Goal: Task Accomplishment & Management: Use online tool/utility

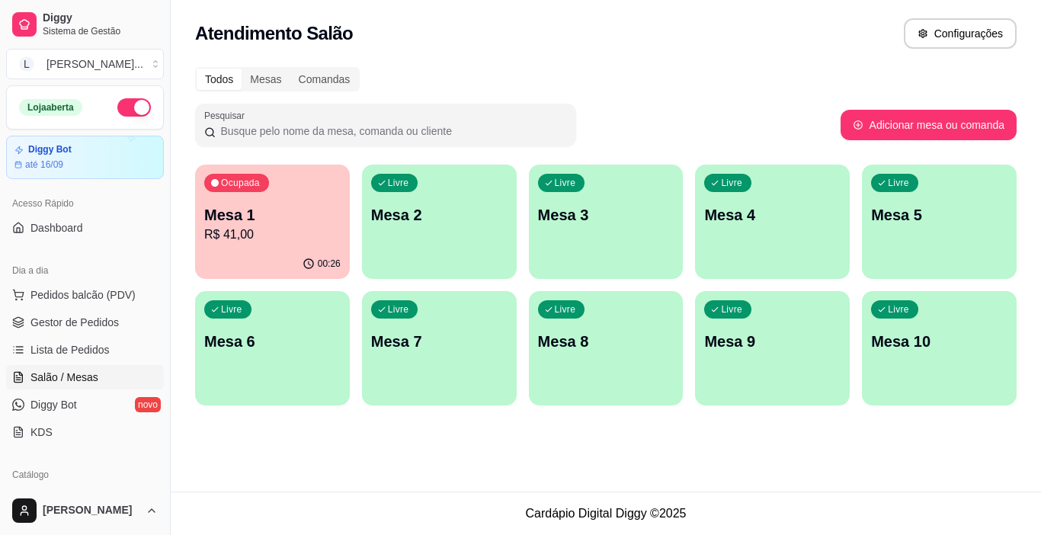
click at [259, 207] on p "Mesa 1" at bounding box center [272, 214] width 136 height 21
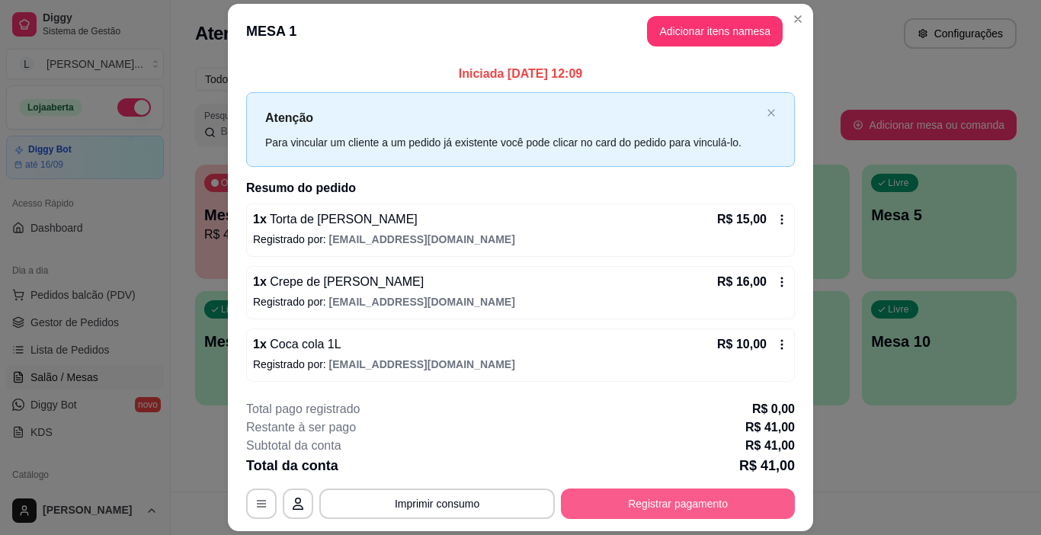
click at [678, 505] on button "Registrar pagamento" at bounding box center [678, 504] width 234 height 30
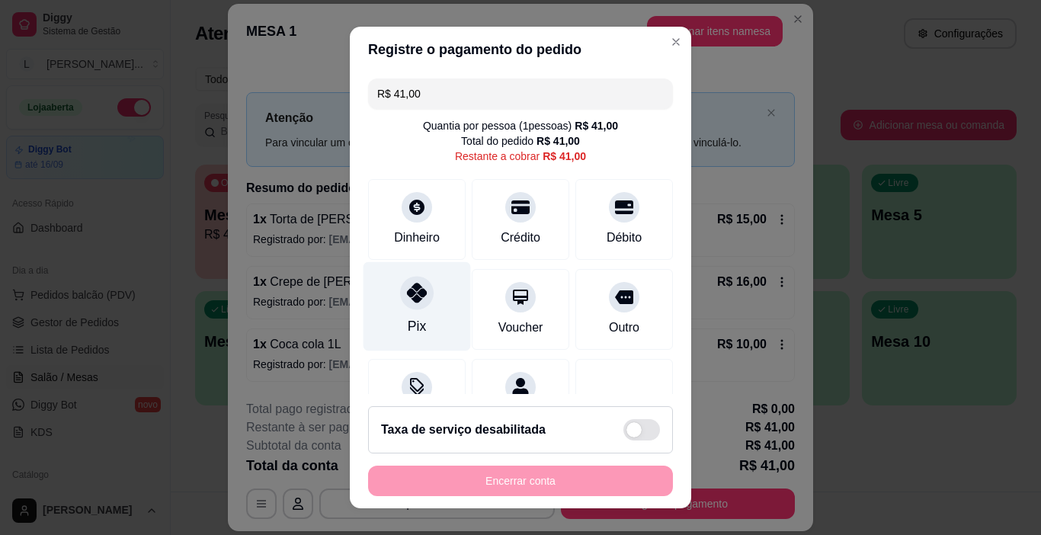
click at [402, 305] on div at bounding box center [417, 294] width 34 height 34
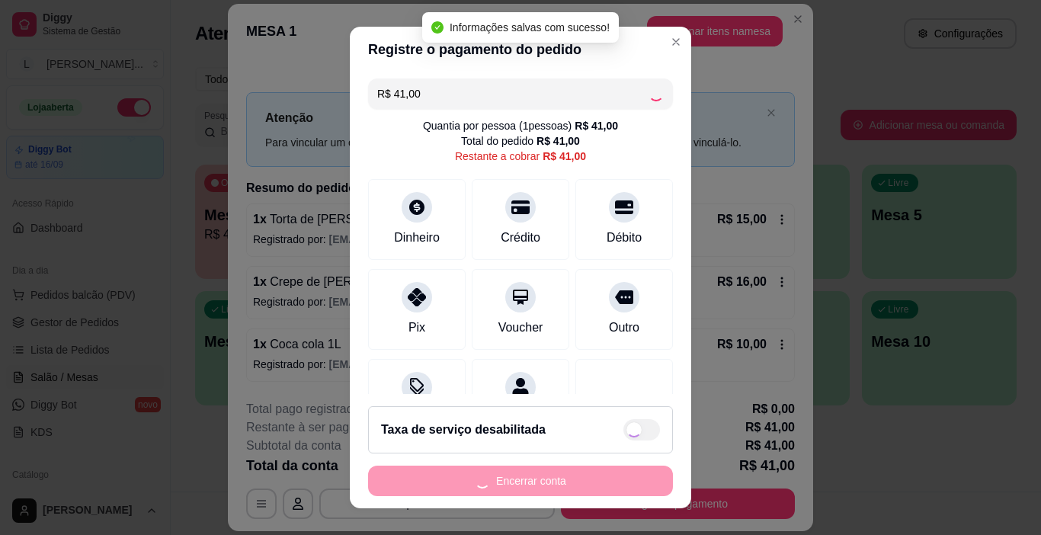
type input "R$ 0,00"
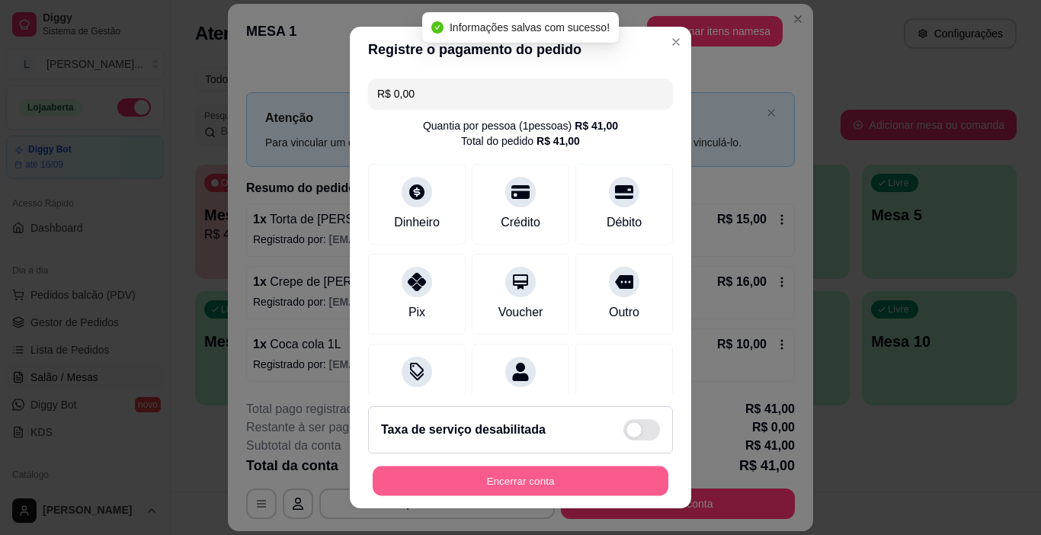
click at [515, 475] on button "Encerrar conta" at bounding box center [521, 481] width 296 height 30
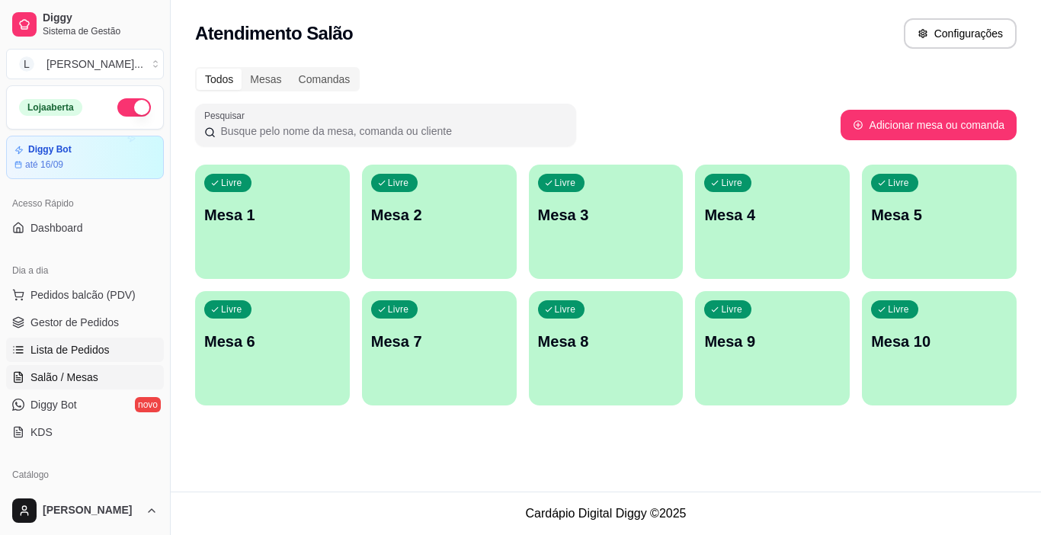
click at [94, 345] on span "Lista de Pedidos" at bounding box center [69, 349] width 79 height 15
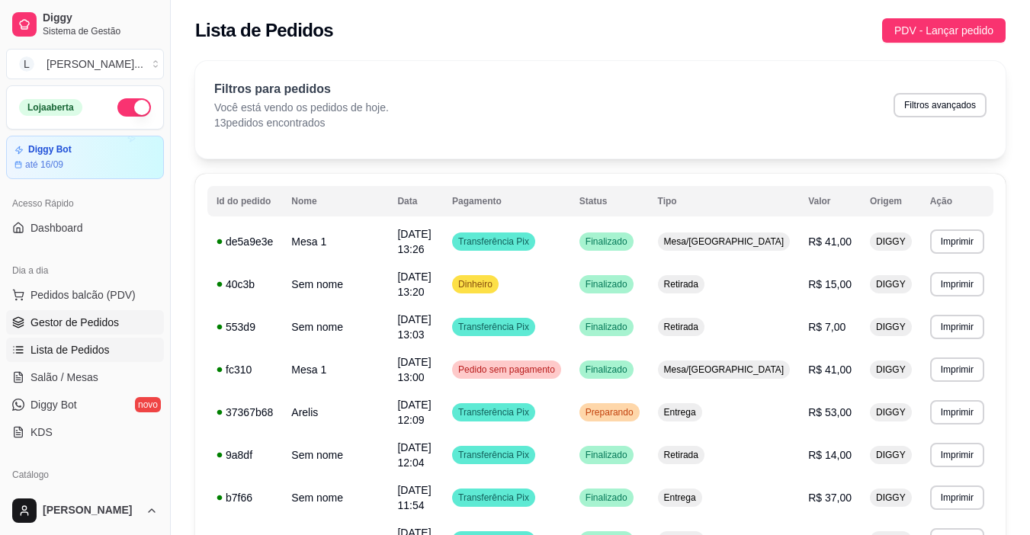
click at [107, 319] on span "Gestor de Pedidos" at bounding box center [74, 322] width 88 height 15
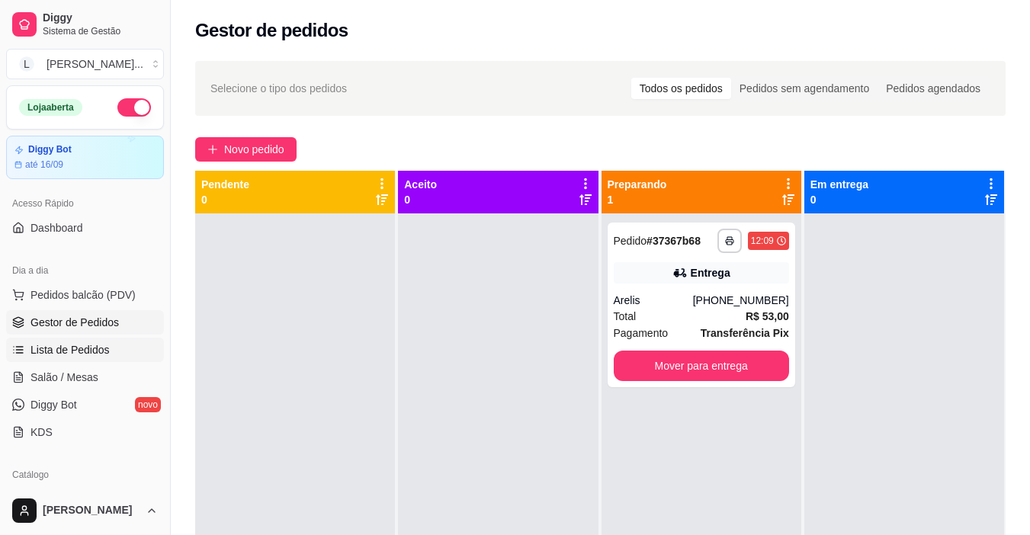
click at [95, 347] on span "Lista de Pedidos" at bounding box center [69, 349] width 79 height 15
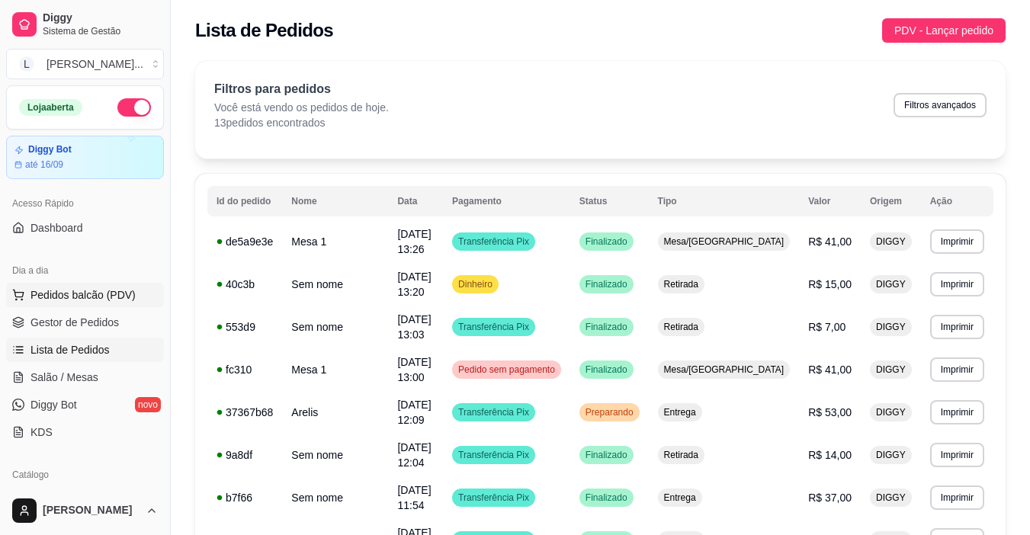
click at [104, 299] on span "Pedidos balcão (PDV)" at bounding box center [82, 294] width 105 height 15
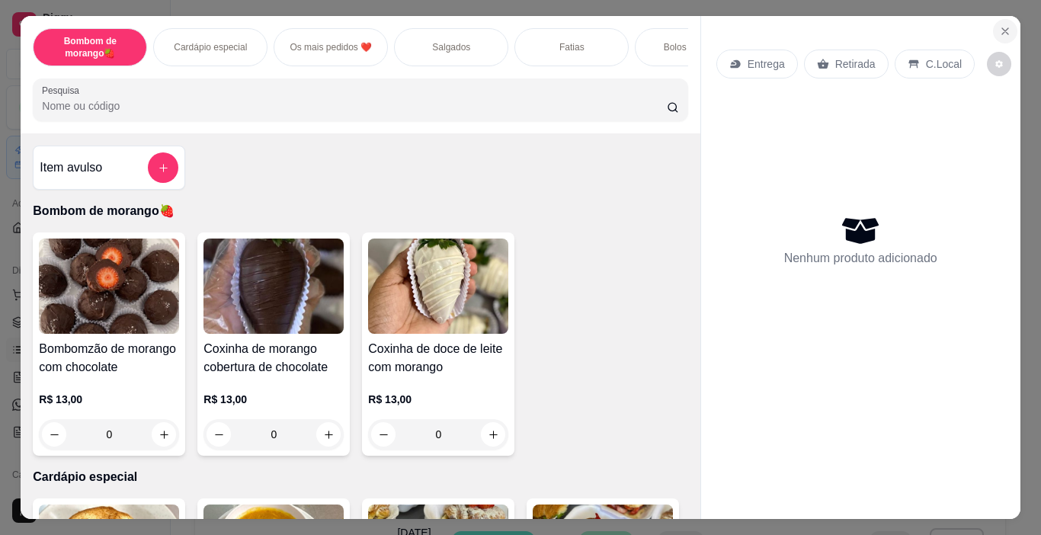
click at [1002, 25] on icon "Close" at bounding box center [1005, 31] width 12 height 12
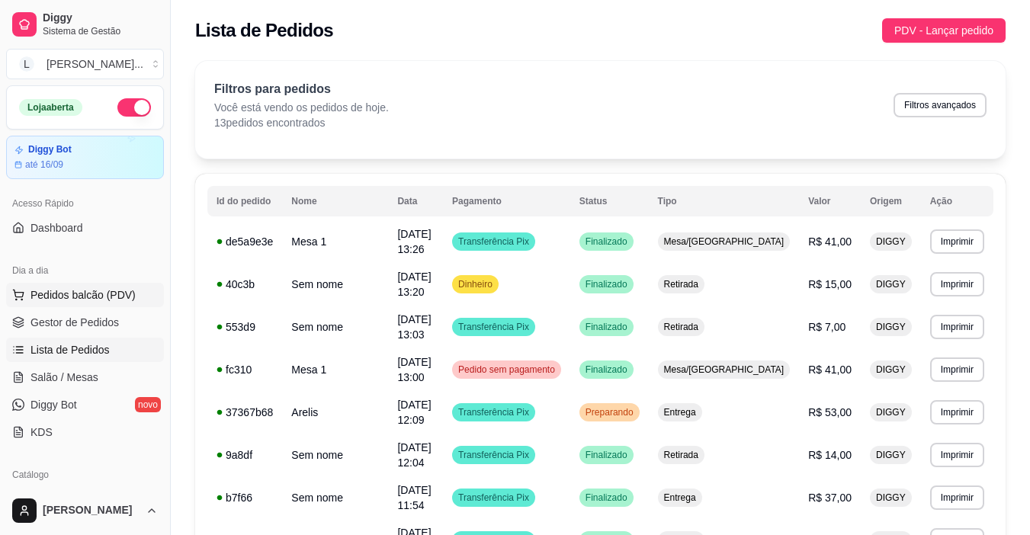
click at [94, 289] on span "Pedidos balcão (PDV)" at bounding box center [82, 294] width 105 height 15
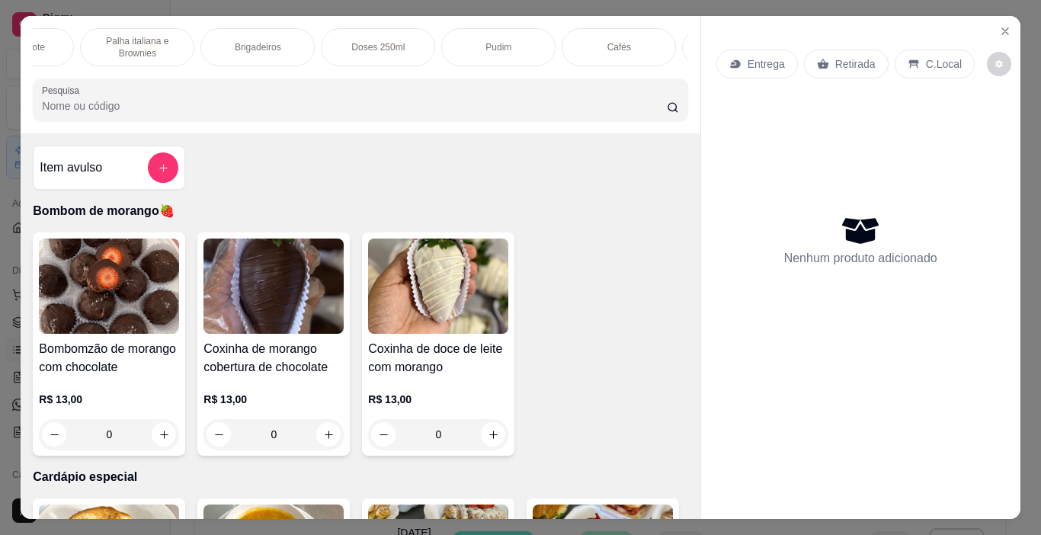
scroll to position [0, 910]
click at [164, 50] on p "Palha italiana e Brownies" at bounding box center [143, 47] width 88 height 24
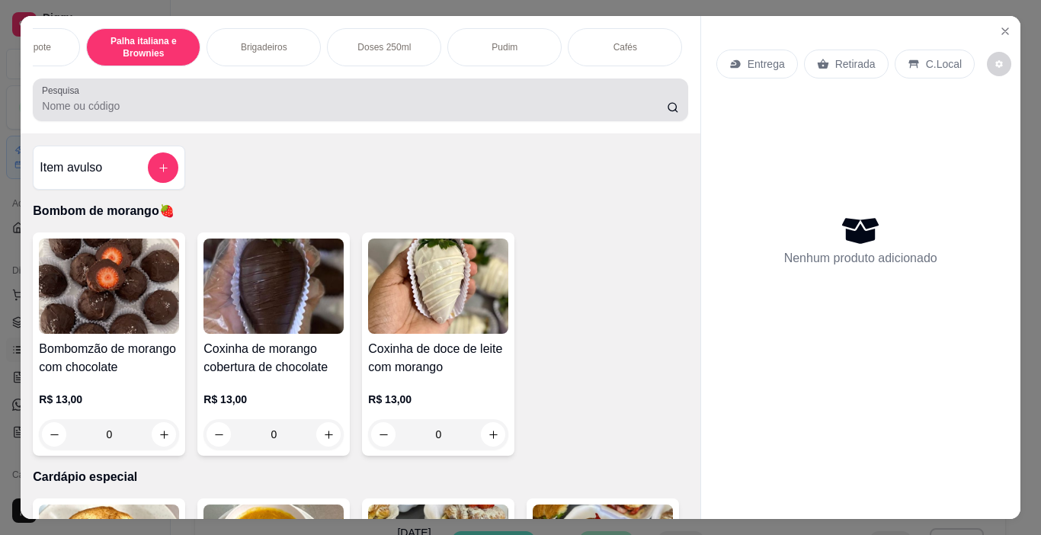
scroll to position [38, 0]
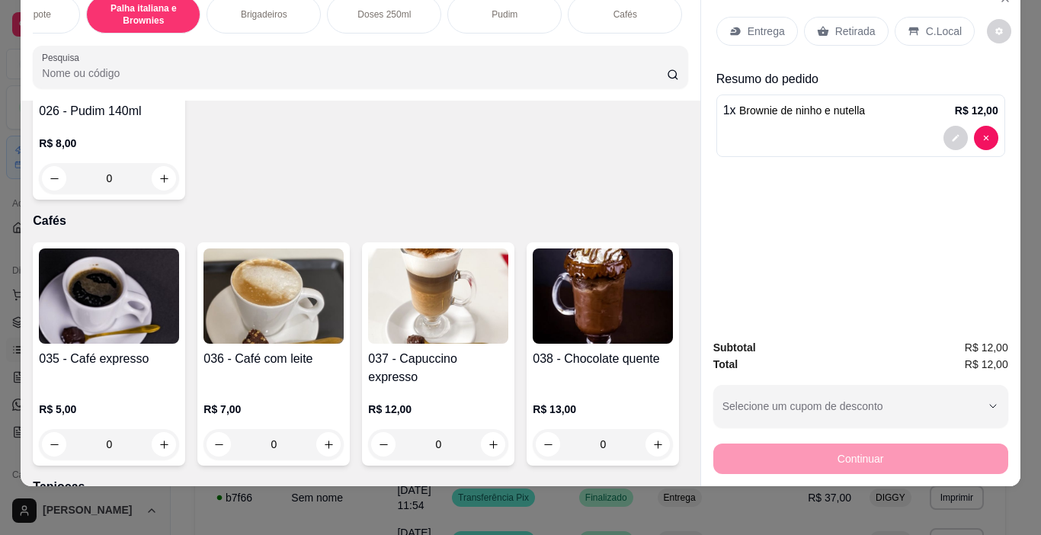
type input "1"
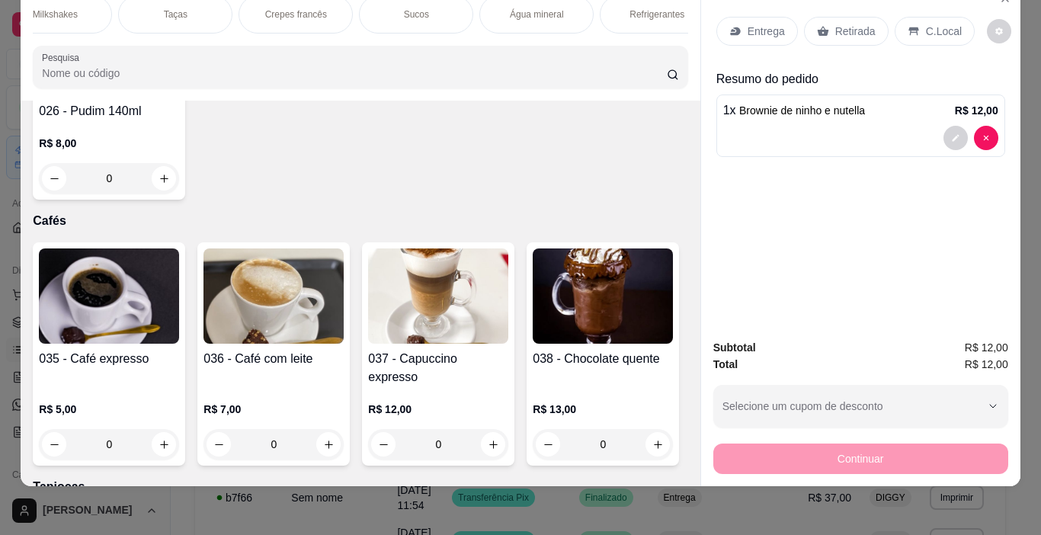
scroll to position [0, 2109]
click at [483, 15] on div "Refrigerantes" at bounding box center [510, 14] width 114 height 38
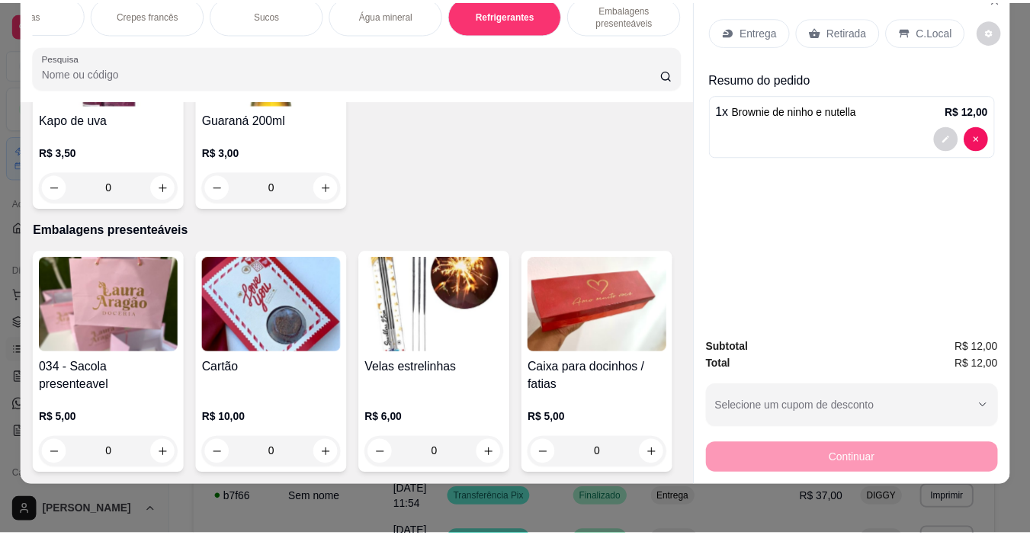
scroll to position [8880, 0]
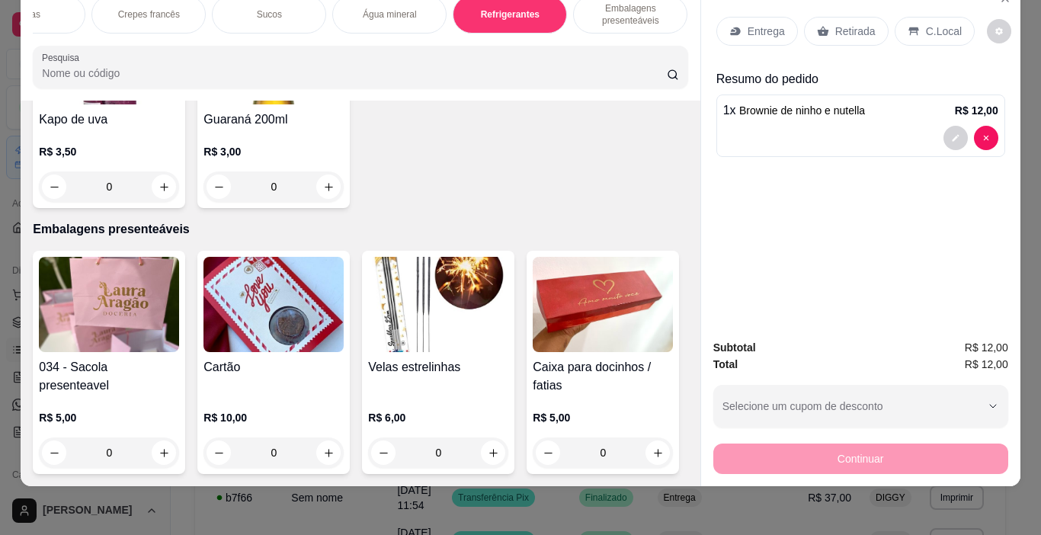
type input "1"
click at [835, 24] on p "Retirada" at bounding box center [855, 31] width 40 height 15
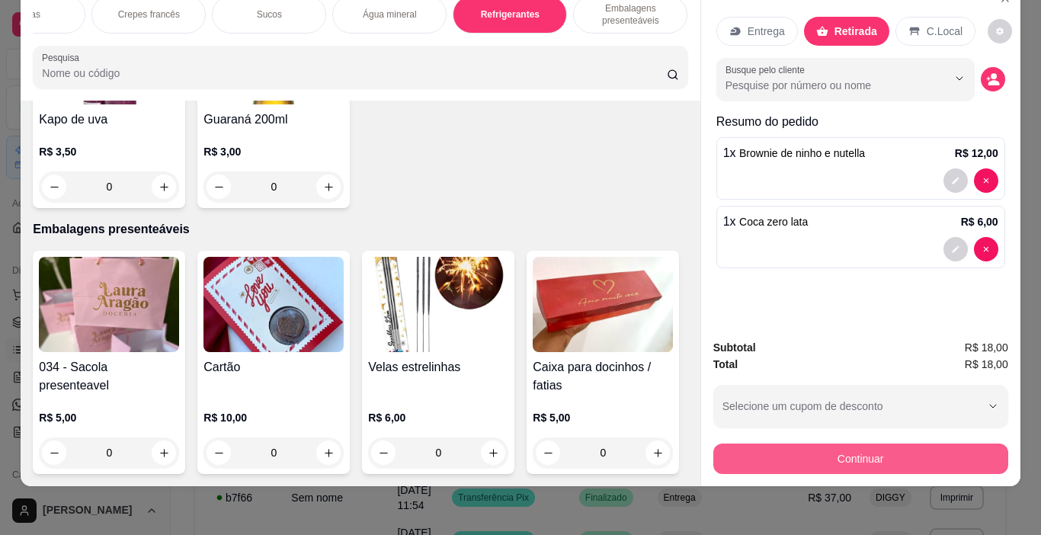
click at [816, 444] on button "Continuar" at bounding box center [860, 459] width 295 height 30
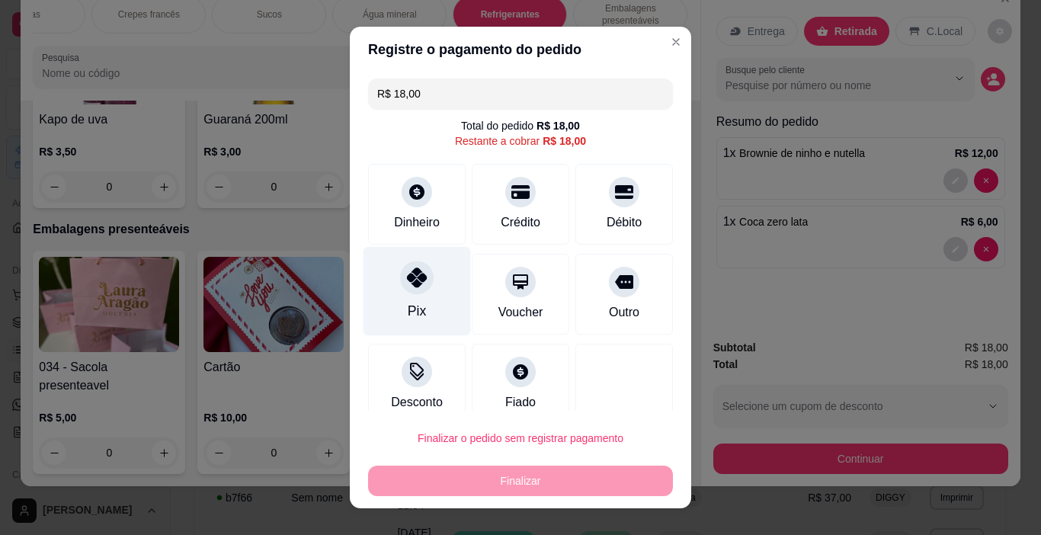
click at [405, 288] on div at bounding box center [417, 278] width 34 height 34
type input "R$ 0,00"
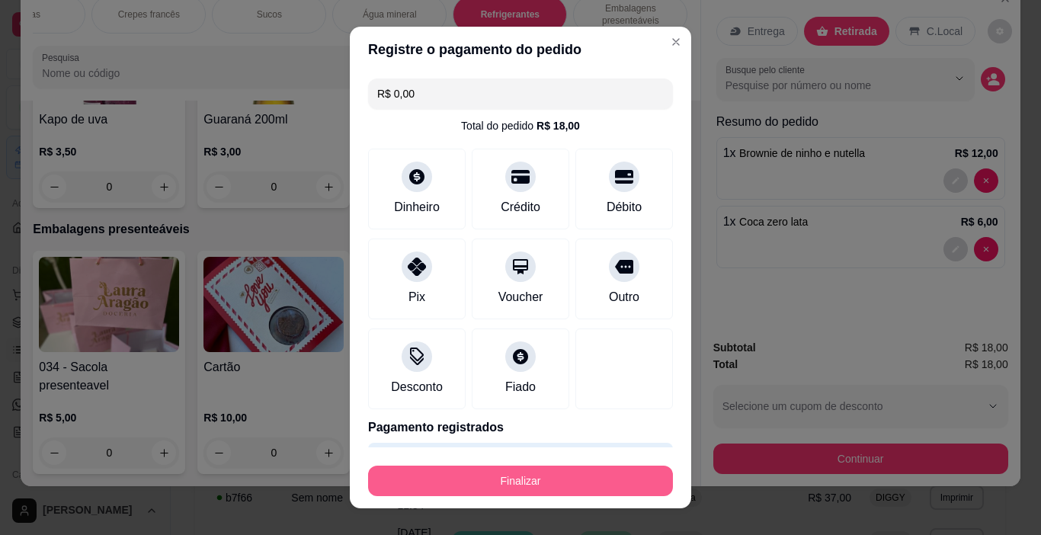
click at [477, 470] on button "Finalizar" at bounding box center [520, 481] width 305 height 30
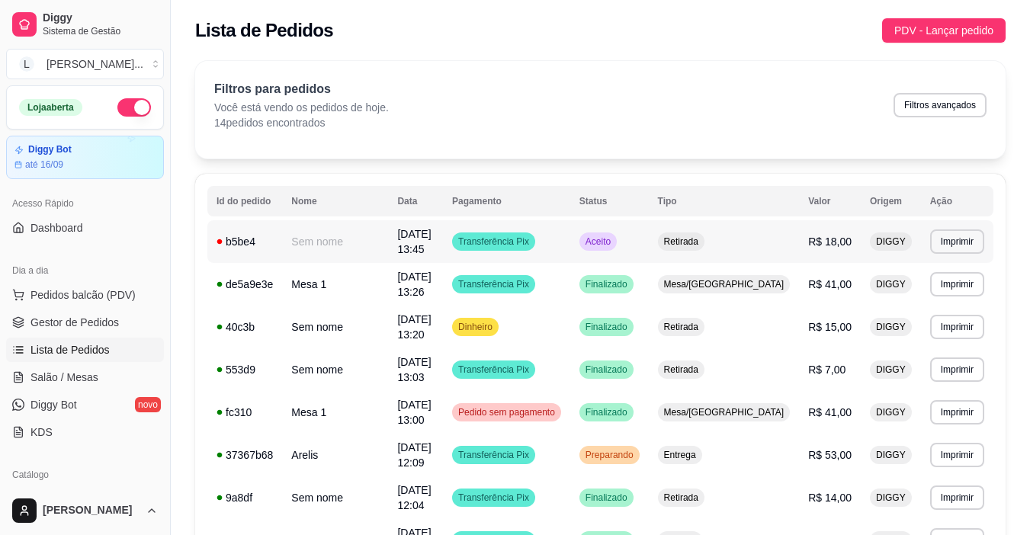
click at [570, 247] on td "Transferência Pix" at bounding box center [506, 241] width 127 height 43
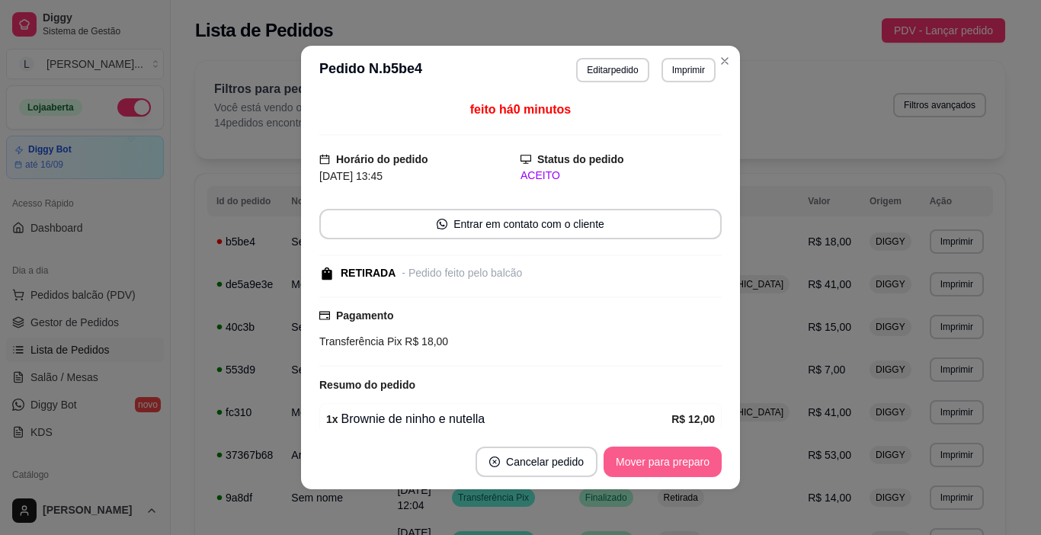
click at [620, 469] on button "Mover para preparo" at bounding box center [663, 462] width 118 height 30
click at [620, 469] on div "Mover para preparo" at bounding box center [651, 462] width 139 height 30
click at [620, 469] on button "Mover para retirada disponível" at bounding box center [637, 462] width 163 height 30
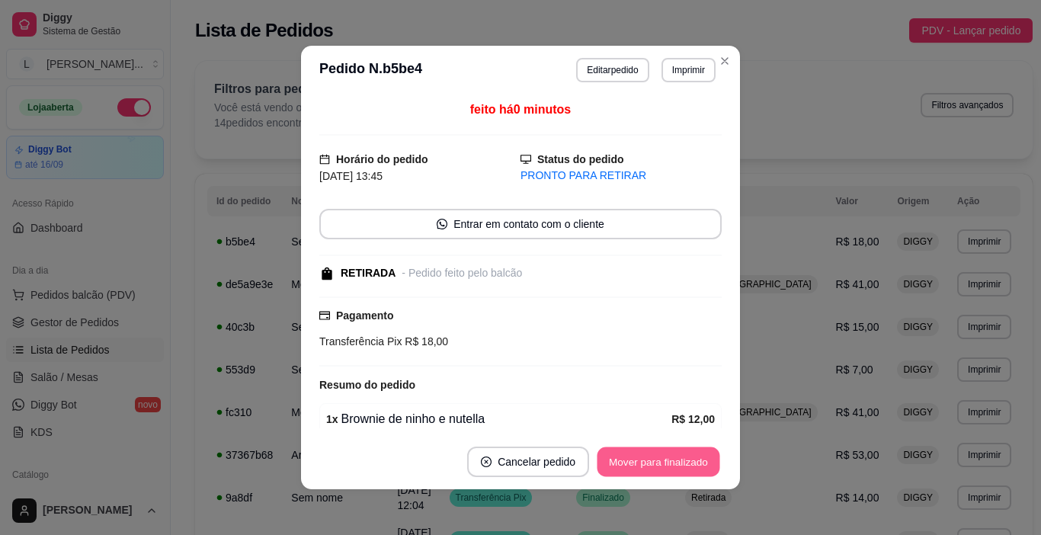
click at [620, 469] on button "Mover para finalizado" at bounding box center [659, 462] width 123 height 30
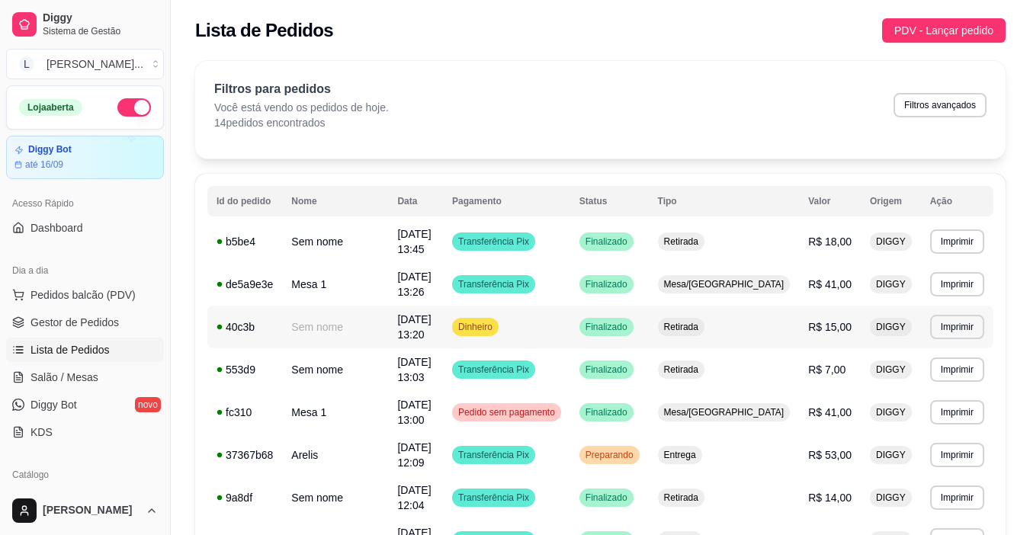
drag, startPoint x: 524, startPoint y: 309, endPoint x: 522, endPoint y: 319, distance: 10.8
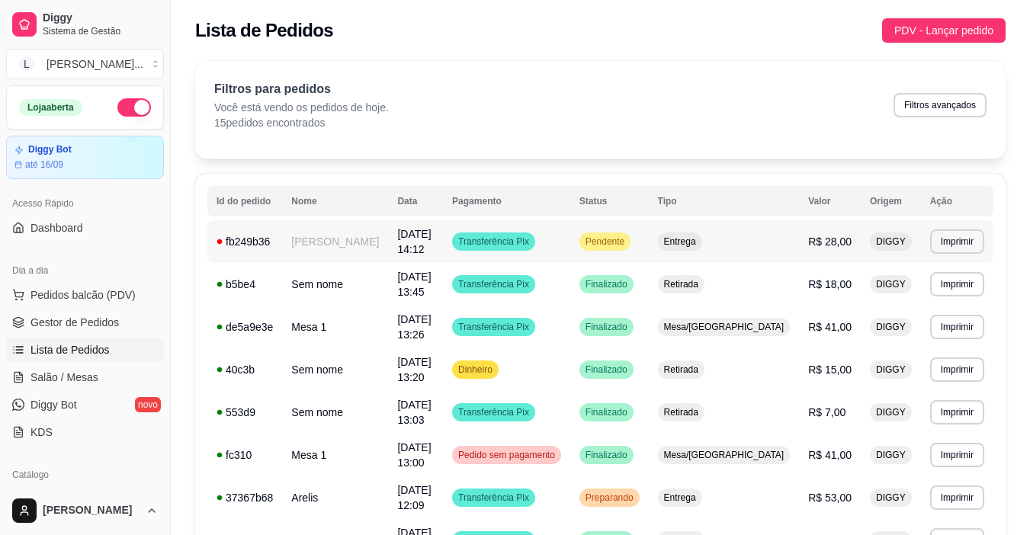
click at [570, 244] on td "Transferência Pix" at bounding box center [506, 241] width 127 height 43
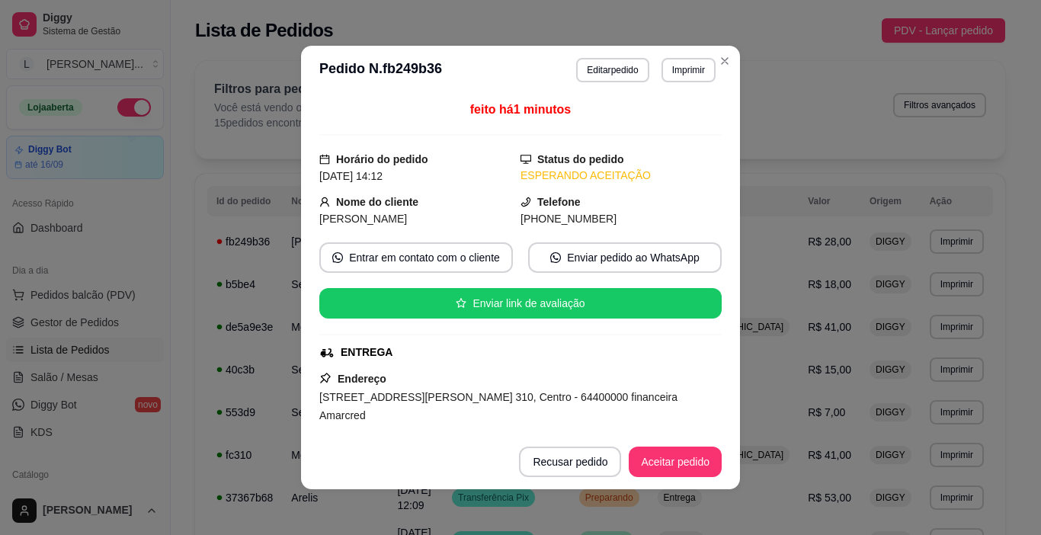
drag, startPoint x: 660, startPoint y: 486, endPoint x: 662, endPoint y: 473, distance: 12.3
click at [660, 481] on footer "Recusar pedido Aceitar pedido" at bounding box center [520, 461] width 439 height 55
click at [661, 466] on button "Aceitar pedido" at bounding box center [675, 462] width 93 height 30
click at [660, 466] on div "Recusar pedido Aceitar pedido" at bounding box center [598, 462] width 245 height 30
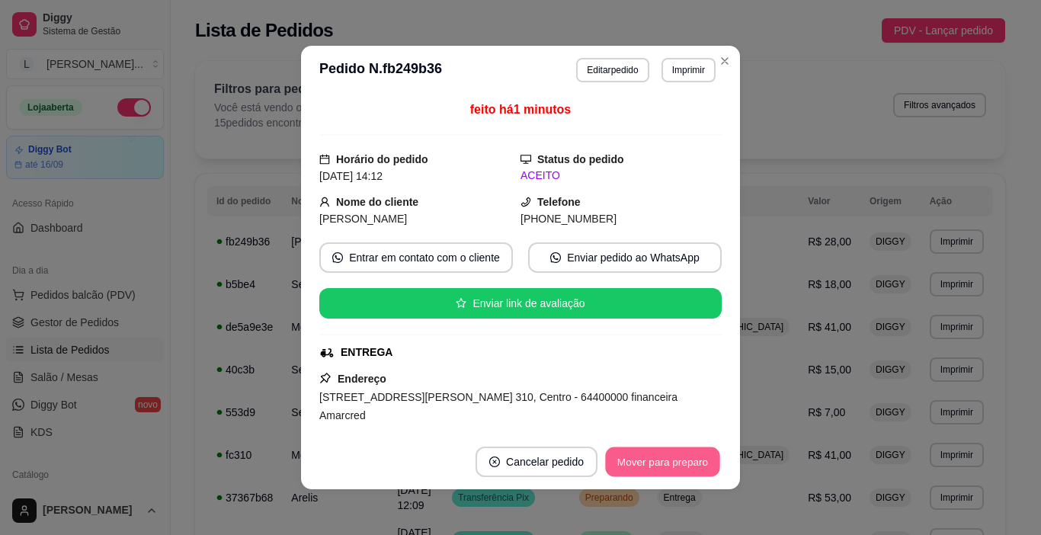
click at [661, 460] on button "Mover para preparo" at bounding box center [662, 462] width 114 height 30
click at [674, 65] on button "Imprimir" at bounding box center [689, 70] width 54 height 24
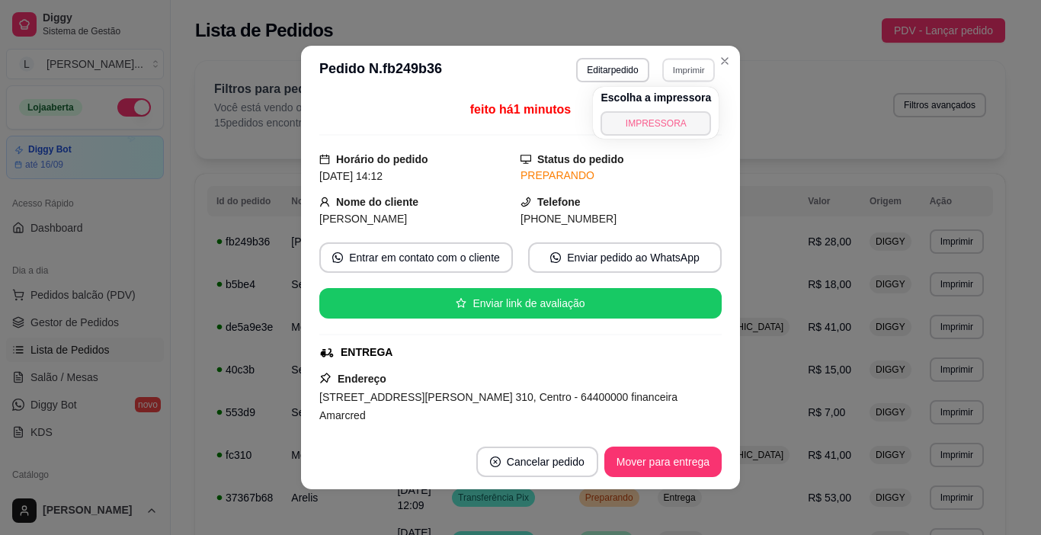
click at [647, 122] on button "IMPRESSORA" at bounding box center [656, 123] width 111 height 24
